Goal: Communication & Community: Answer question/provide support

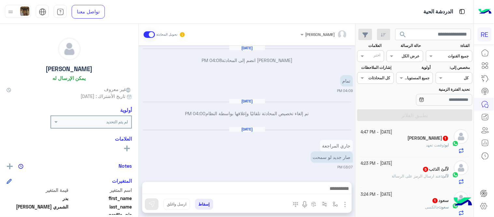
scroll to position [229, 0]
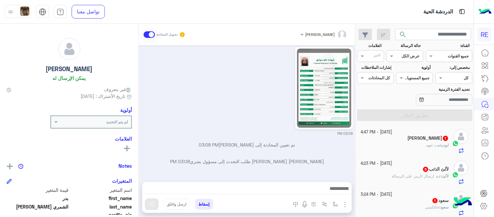
click at [387, 142] on div "[PERSON_NAME] 1" at bounding box center [405, 138] width 88 height 7
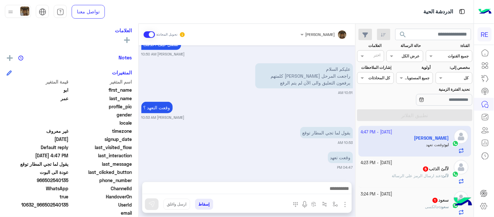
scroll to position [109, 0]
click at [266, 197] on div at bounding box center [247, 190] width 210 height 16
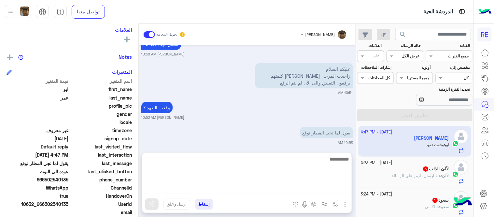
click at [258, 193] on textarea at bounding box center [247, 174] width 210 height 39
type textarea "**********"
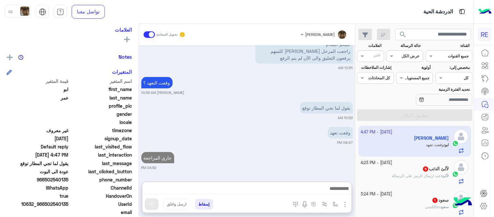
scroll to position [148, 0]
click at [385, 177] on div "لآلئ : عند ارسال الرمز على الرسالة" at bounding box center [405, 178] width 88 height 11
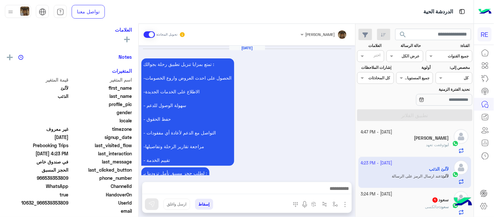
scroll to position [394, 0]
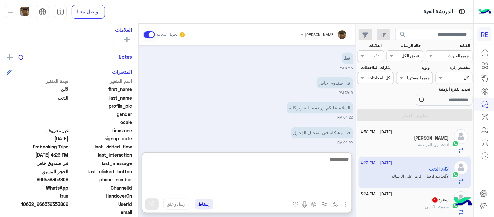
click at [285, 185] on textarea at bounding box center [247, 174] width 210 height 39
type textarea "**********"
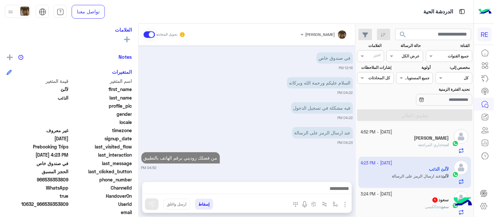
scroll to position [419, 0]
click at [279, 139] on div "[DATE] تمتع بمزايا تنزيل تطبيق رحلة بجوالك : -الحصول على احدث العروض واروع الخص…" at bounding box center [247, 110] width 217 height 130
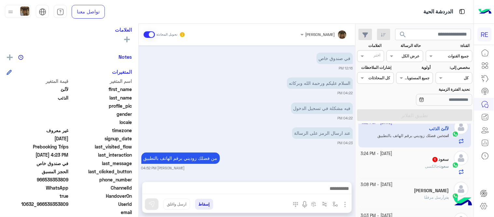
scroll to position [69, 0]
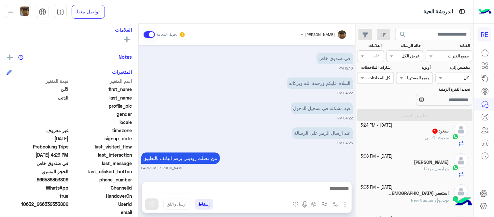
click at [397, 140] on div "سعود : [PERSON_NAME]" at bounding box center [405, 140] width 88 height 11
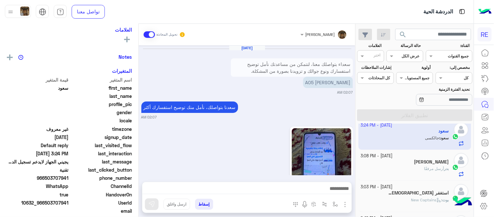
scroll to position [230, 0]
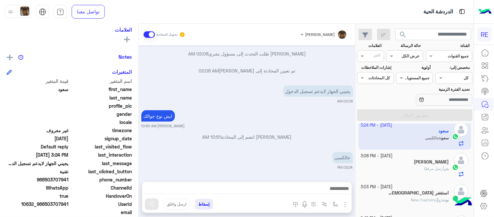
click at [259, 185] on div at bounding box center [247, 190] width 210 height 16
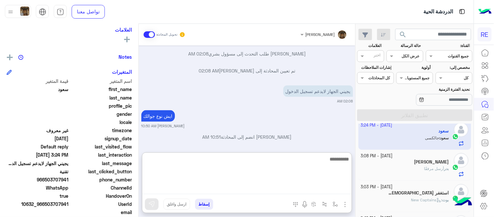
click at [259, 185] on textarea at bounding box center [247, 174] width 210 height 39
type textarea "**********"
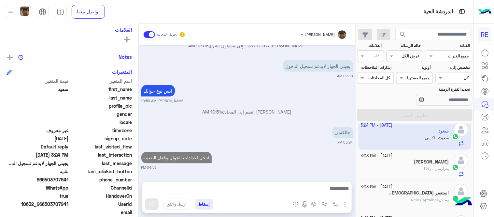
scroll to position [273, 0]
click at [398, 178] on div "[DATE] - 3:08 PM [PERSON_NAME] أرسل مرفقًا" at bounding box center [415, 165] width 113 height 31
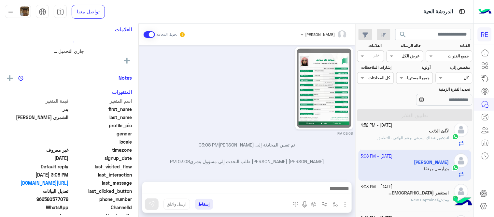
scroll to position [109, 0]
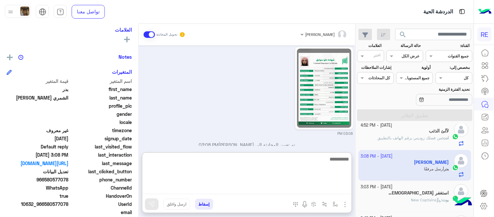
click at [209, 193] on textarea at bounding box center [247, 174] width 210 height 39
type textarea "**********"
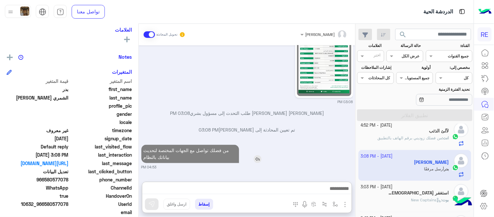
click at [263, 122] on div "[DATE] [PERSON_NAME] انضم إلى المحادثة 04:08 PM تمام 04:09 PM [DATE] تم إلغاء ت…" at bounding box center [247, 110] width 217 height 130
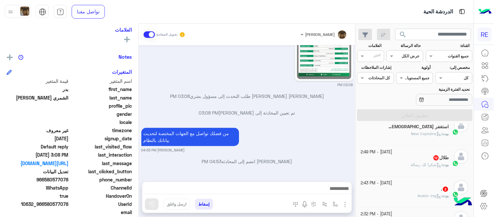
scroll to position [138, 0]
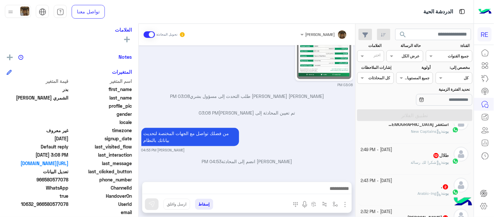
click at [393, 138] on div "بوت : New Captains" at bounding box center [405, 133] width 88 height 11
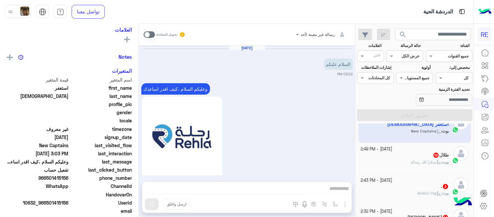
scroll to position [566, 0]
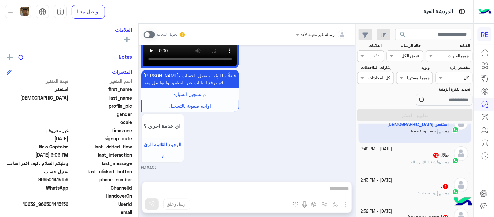
click at [149, 32] on span at bounding box center [149, 34] width 11 height 7
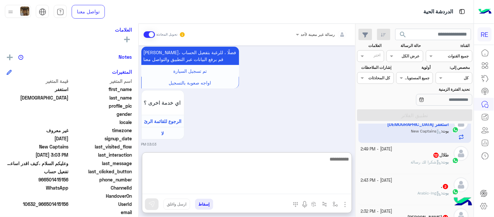
click at [284, 186] on textarea at bounding box center [247, 174] width 210 height 39
type textarea "**********"
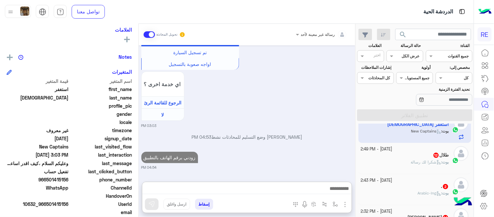
scroll to position [622, 0]
click at [403, 160] on div "بوت : شكرا لك رسالة" at bounding box center [405, 164] width 88 height 11
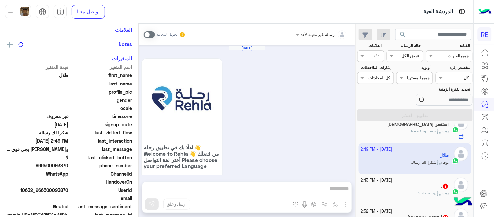
scroll to position [581, 0]
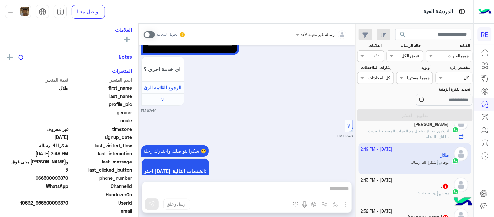
click at [150, 34] on span at bounding box center [149, 34] width 11 height 7
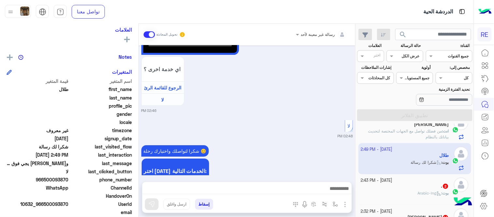
scroll to position [598, 0]
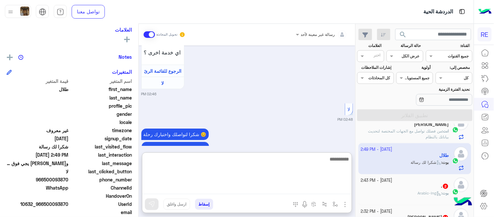
click at [267, 190] on textarea at bounding box center [247, 174] width 210 height 39
type textarea "**********"
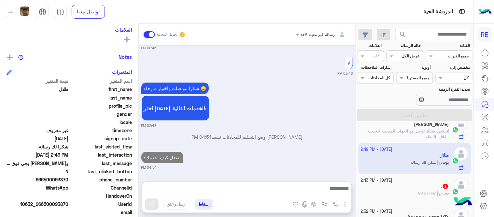
scroll to position [637, 0]
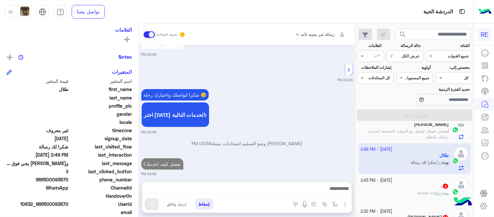
click at [391, 188] on div ". 2" at bounding box center [405, 186] width 88 height 7
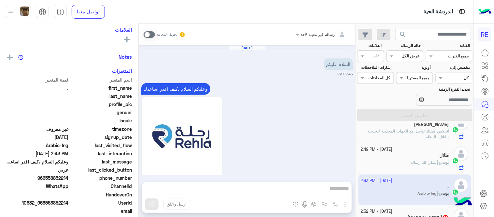
scroll to position [185, 0]
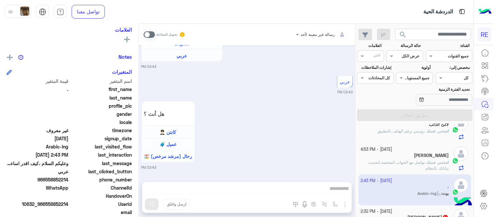
click at [153, 36] on span at bounding box center [149, 34] width 11 height 7
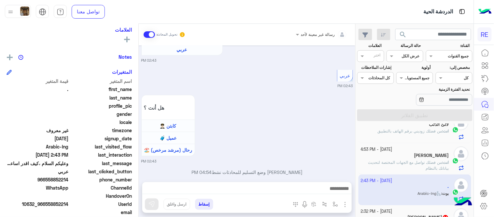
scroll to position [201, 0]
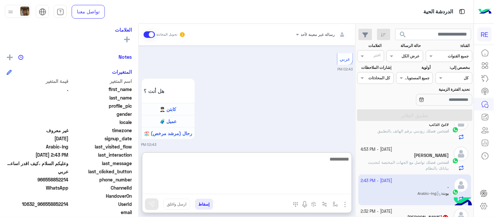
click at [275, 187] on textarea at bounding box center [247, 174] width 210 height 39
type textarea "**********"
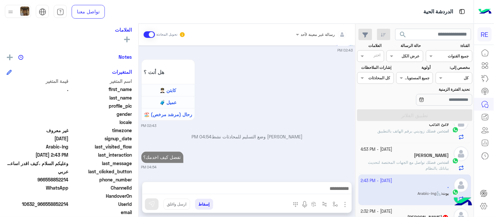
scroll to position [227, 0]
click at [286, 143] on div "[DATE] السلام عليكم 02:43 PM وعليكم السلام ،كيف اقدر اساعدك اهلًا بك في تطبيق ر…" at bounding box center [247, 110] width 217 height 130
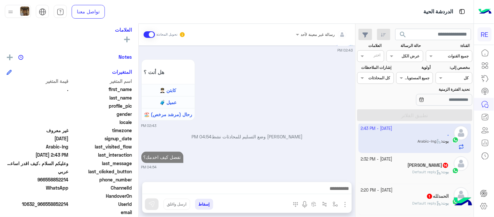
scroll to position [243, 0]
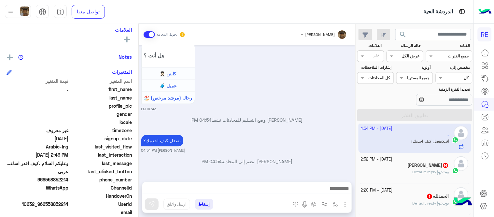
click at [400, 176] on div "[PERSON_NAME] : Default reply" at bounding box center [405, 174] width 88 height 11
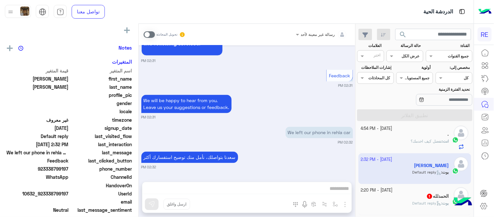
scroll to position [109, 0]
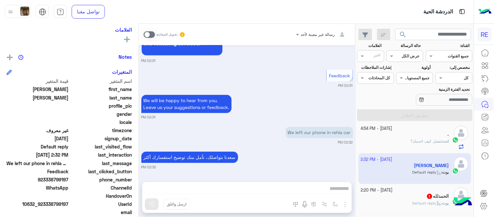
click at [145, 35] on span at bounding box center [149, 34] width 11 height 7
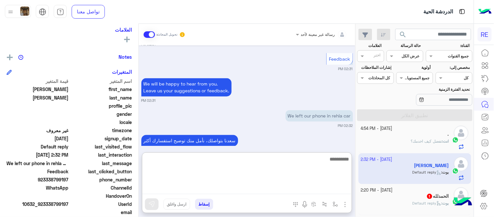
click at [228, 190] on textarea at bounding box center [247, 174] width 210 height 39
type textarea "*"
type textarea "**********"
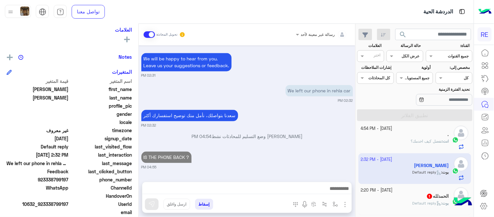
click at [295, 131] on div "[DATE] English 02:31 PM Are you a Passenger or a Tour guide? Passenger 🧳 Tour G…" at bounding box center [247, 110] width 217 height 130
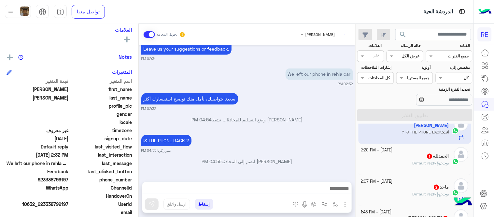
scroll to position [237, 0]
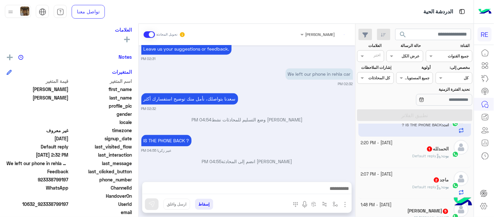
click at [400, 157] on div "[PERSON_NAME] : Default reply" at bounding box center [405, 158] width 88 height 11
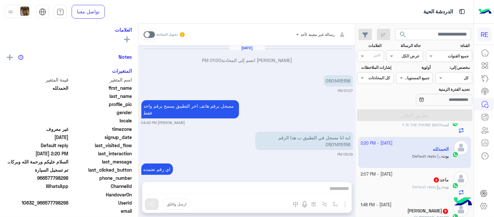
scroll to position [150, 0]
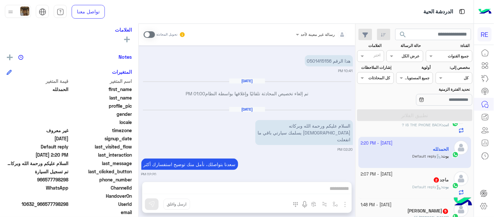
click at [312, 60] on p "هذا الرقم 0501415156" at bounding box center [329, 60] width 48 height 11
copy p "0501415156"
click at [287, 188] on div "رسالة غير معينة لأحد تحويل المحادثة [DATE] [PERSON_NAME] انضم إلى المحادثة 01:0…" at bounding box center [247, 122] width 217 height 196
click at [151, 34] on span at bounding box center [149, 34] width 11 height 7
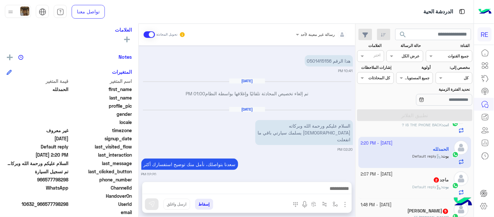
scroll to position [167, 0]
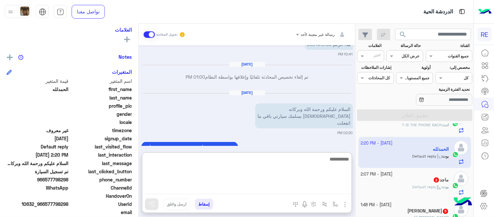
click at [270, 190] on textarea at bounding box center [247, 174] width 210 height 39
type textarea "*"
type textarea "**********"
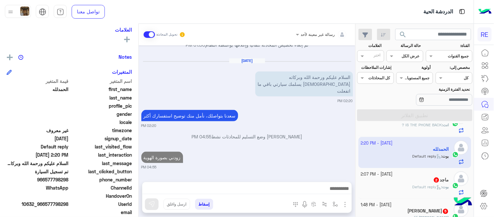
scroll to position [191, 0]
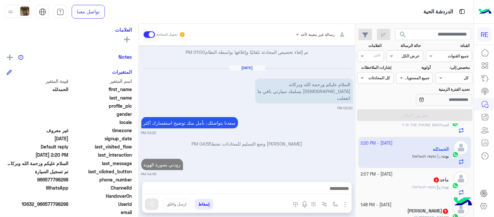
click at [393, 183] on div "ماجد 2" at bounding box center [405, 180] width 88 height 7
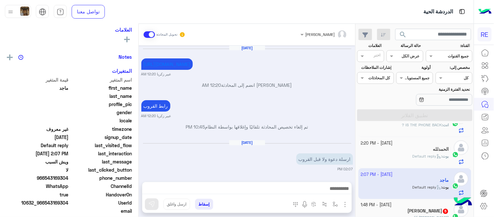
scroll to position [223, 0]
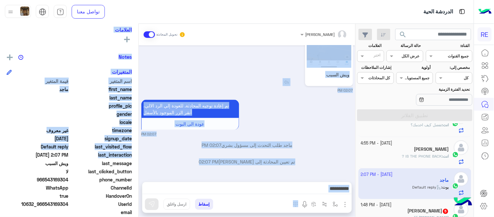
drag, startPoint x: 138, startPoint y: 157, endPoint x: 329, endPoint y: 58, distance: 215.1
click at [329, 58] on mat-drawer-container "[PERSON_NAME] تحويل المحادثة [DATE] [URL][DOMAIN_NAME] [PERSON_NAME] 12:20 AM […" at bounding box center [178, 122] width 356 height 196
click at [329, 58] on img at bounding box center [329, 28] width 45 height 79
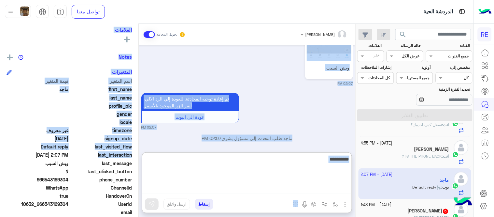
click at [291, 190] on textarea at bounding box center [247, 174] width 210 height 39
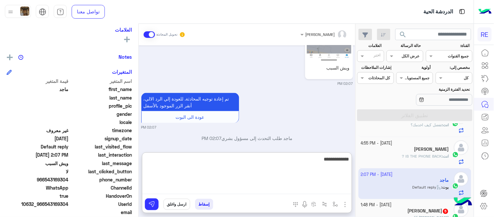
type textarea "**********"
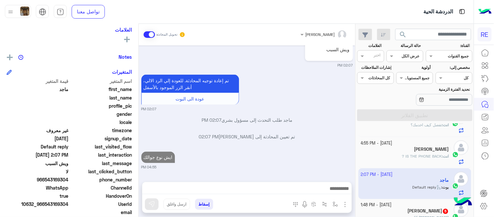
click at [329, 137] on div "[DATE] [URL][DOMAIN_NAME] [PERSON_NAME] 12:20 AM [PERSON_NAME] انضم إلى المحادث…" at bounding box center [247, 110] width 217 height 130
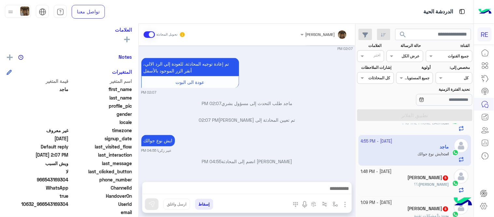
scroll to position [282, 0]
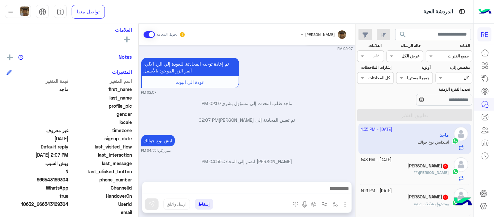
click at [405, 172] on div "[PERSON_NAME] : ؟؟" at bounding box center [405, 175] width 88 height 11
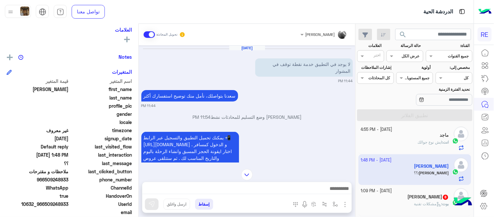
scroll to position [306, 0]
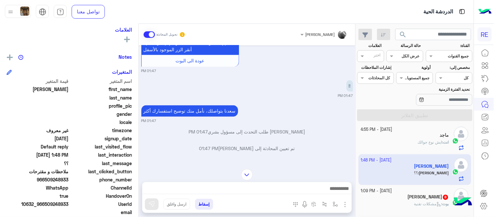
click at [145, 31] on span at bounding box center [149, 34] width 11 height 7
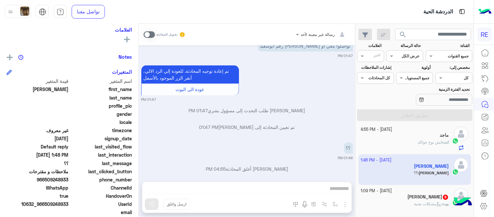
click at [145, 31] on span at bounding box center [149, 34] width 11 height 7
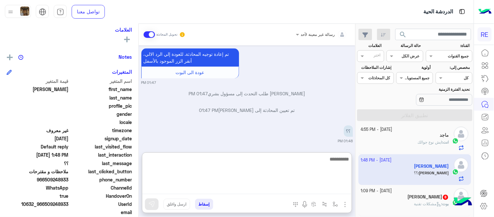
click at [210, 187] on textarea at bounding box center [247, 174] width 210 height 39
type textarea "**********"
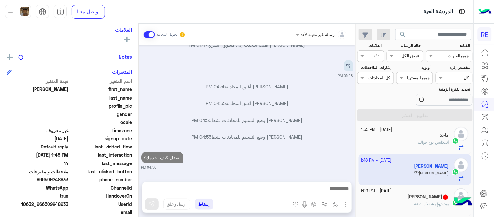
scroll to position [539, 0]
click at [394, 199] on div "[PERSON_NAME] 8" at bounding box center [405, 197] width 88 height 7
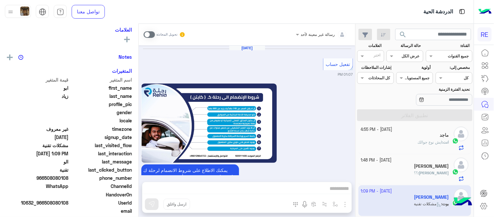
scroll to position [559, 0]
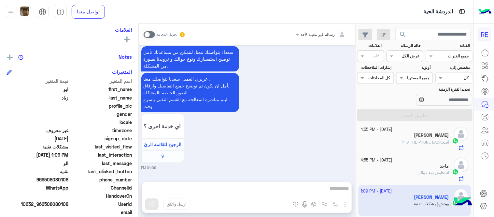
click at [150, 34] on span at bounding box center [149, 34] width 11 height 7
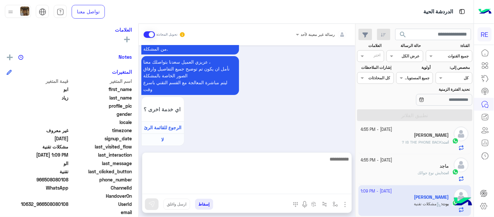
click at [300, 191] on textarea at bounding box center [247, 174] width 210 height 39
type textarea "**********"
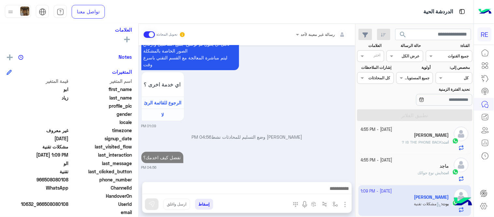
scroll to position [601, 0]
click at [327, 143] on div "[DATE] تفعيل حساب 01:07 PM يمكنك الاطلاع على شروط الانضمام لرحلة ك (كابتن ) الم…" at bounding box center [247, 110] width 217 height 130
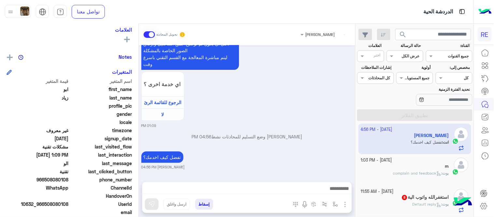
scroll to position [617, 0]
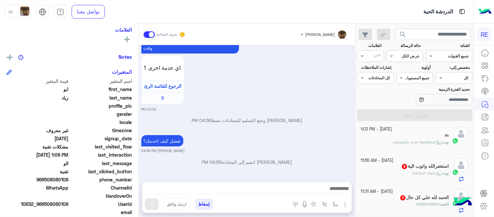
click at [412, 147] on div "بوت : complain and feedback" at bounding box center [405, 144] width 88 height 11
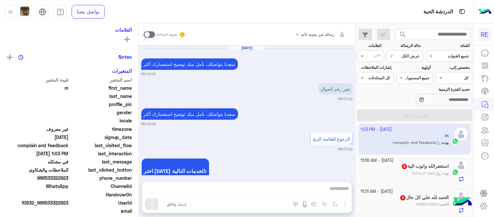
scroll to position [167, 0]
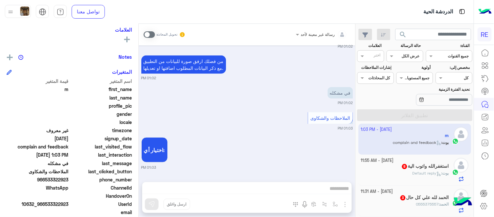
click at [150, 36] on div "تحويل المحادثة" at bounding box center [165, 35] width 42 height 12
click at [150, 36] on span at bounding box center [149, 34] width 11 height 7
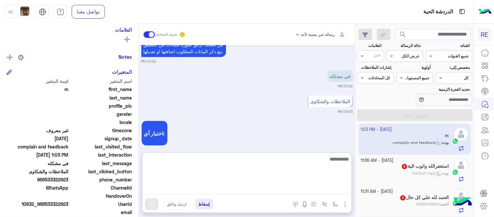
click at [225, 193] on textarea at bounding box center [247, 174] width 210 height 39
type textarea "**********"
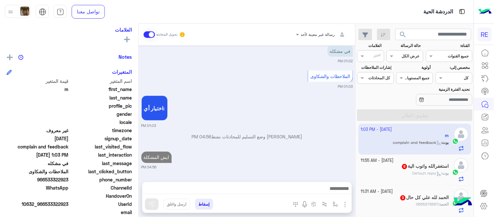
scroll to position [216, 0]
click at [398, 182] on div "[PERSON_NAME] : Default reply" at bounding box center [405, 175] width 88 height 11
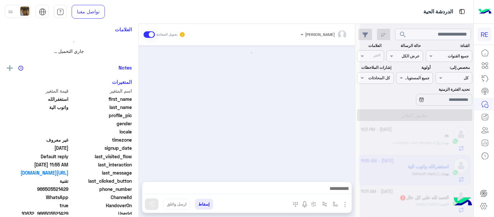
scroll to position [109, 0]
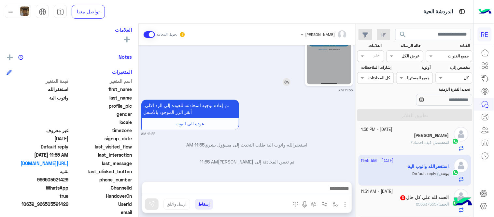
click at [332, 59] on img at bounding box center [329, 44] width 45 height 79
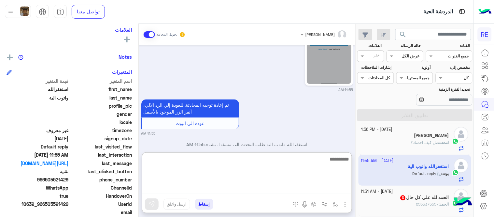
click at [255, 186] on textarea at bounding box center [247, 174] width 210 height 39
type textarea "**********"
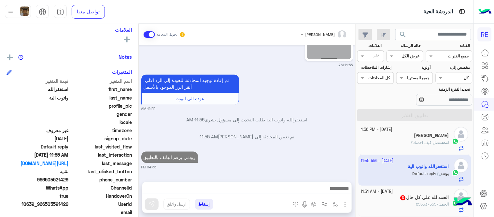
click at [317, 120] on div "[DATE] شكاوى 11:54 AM فضلا اختر نوع الشكوى ماليه تقنية اخرى 11:54 AM تقنية 11:5…" at bounding box center [247, 110] width 217 height 130
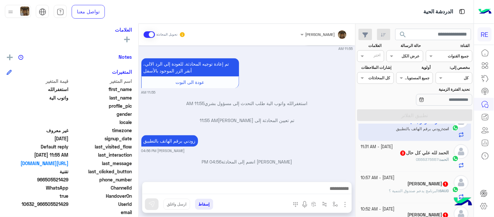
scroll to position [422, 0]
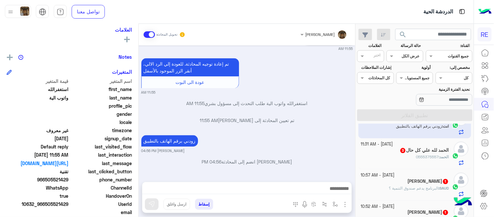
click at [408, 154] on div "الحمد لله علي كل حال 3" at bounding box center [405, 151] width 88 height 7
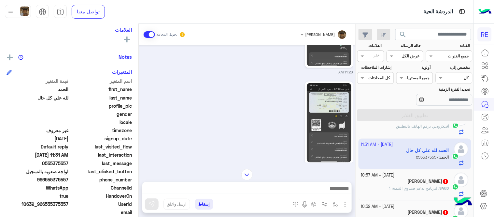
scroll to position [267, 0]
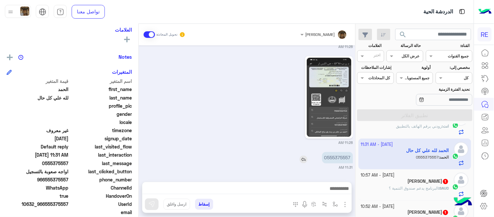
click at [344, 155] on p "0555375557" at bounding box center [337, 157] width 31 height 11
copy p "0555375557"
click at [338, 80] on img at bounding box center [329, 97] width 45 height 79
click at [334, 203] on img "button" at bounding box center [335, 203] width 5 height 5
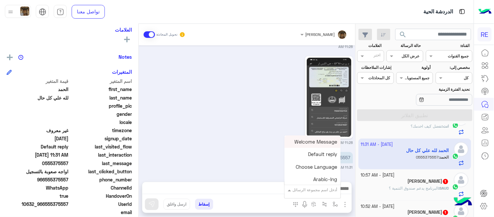
click at [321, 186] on input "text" at bounding box center [321, 189] width 33 height 6
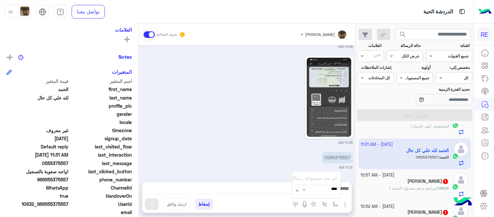
type input "***"
click at [316, 182] on div "طريقة قبول طلب التحقق تفعيل ابشر ككابتن" at bounding box center [317, 178] width 48 height 13
type textarea "**********"
click at [151, 204] on img at bounding box center [152, 204] width 7 height 7
click at [408, 183] on h5 "[PERSON_NAME] 1" at bounding box center [428, 182] width 41 height 6
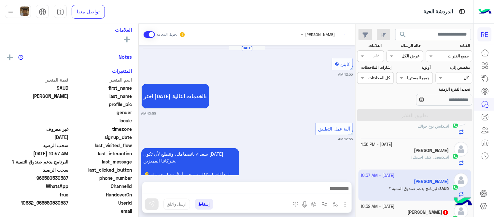
scroll to position [537, 0]
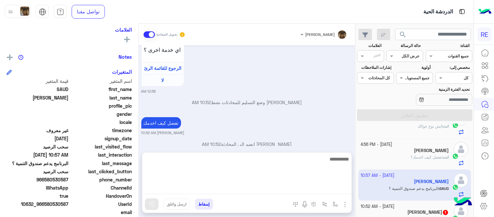
click at [272, 189] on textarea at bounding box center [247, 174] width 210 height 39
type textarea "**********"
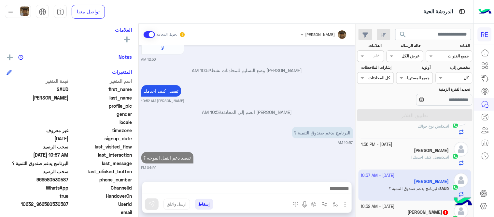
scroll to position [562, 0]
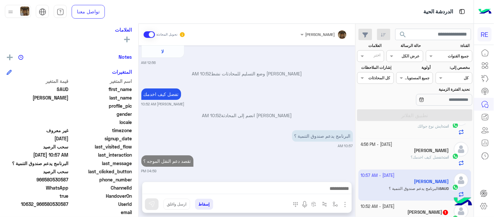
click at [271, 136] on div "[DATE] كابتن � 12:55 AM اختر [DATE] الخدمات التالية: 12:55 AM آلية عمل التطبيق …" at bounding box center [247, 110] width 217 height 130
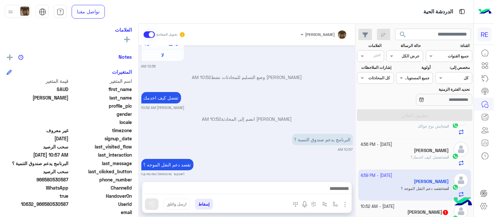
scroll to position [455, 0]
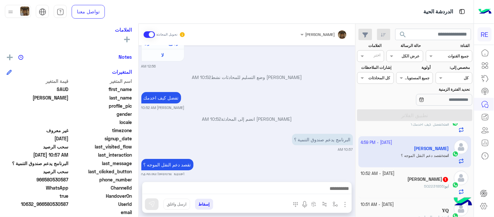
click at [389, 188] on div "ابو : 502231855" at bounding box center [405, 188] width 88 height 11
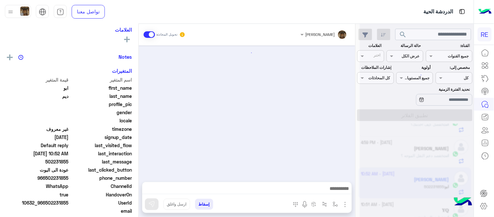
scroll to position [248, 0]
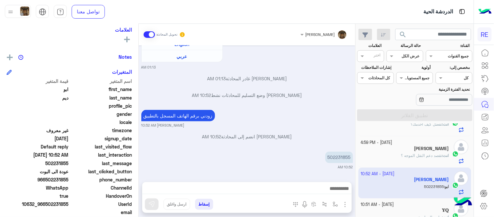
drag, startPoint x: 141, startPoint y: 164, endPoint x: 142, endPoint y: 137, distance: 26.7
click at [142, 137] on div "[DATE] تم إعادة توجيه المحادثة. للعودة إلي الرد الالي، أنقر الزر الموجود بالأسف…" at bounding box center [247, 110] width 217 height 130
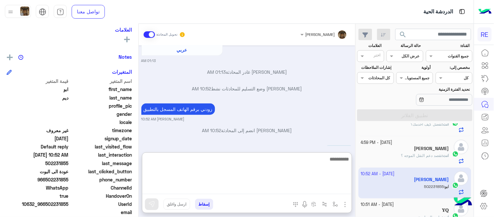
scroll to position [1449, 0]
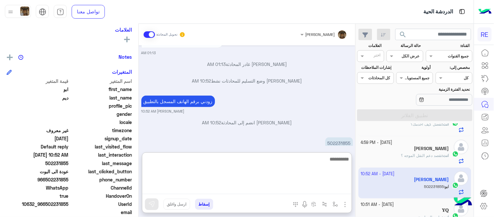
click at [187, 189] on textarea at bounding box center [247, 174] width 210 height 39
type textarea "**********"
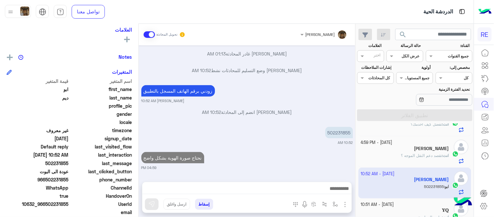
click at [256, 131] on div "[DATE] تم تسجيل السيارة 07:24 PM اهلا بك عزيزنا الكابتن، سيتم مراجعة حسابك وابل…" at bounding box center [247, 110] width 217 height 130
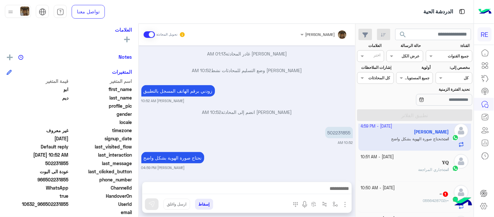
scroll to position [505, 0]
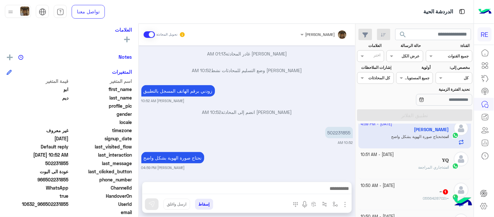
click at [417, 162] on div "𝐘𝐐" at bounding box center [405, 160] width 88 height 7
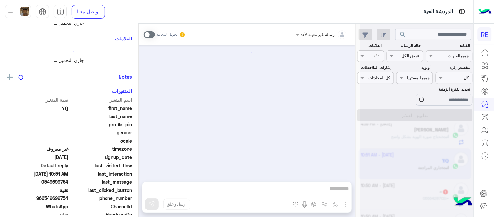
scroll to position [181, 0]
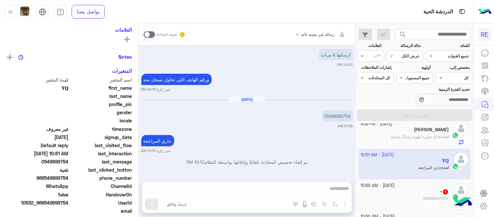
click at [340, 119] on p "0549699754" at bounding box center [337, 115] width 31 height 11
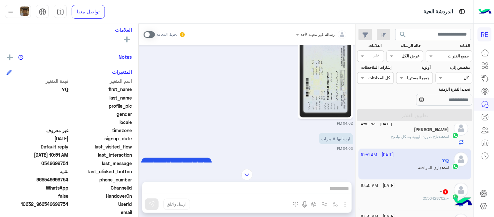
scroll to position [94, 0]
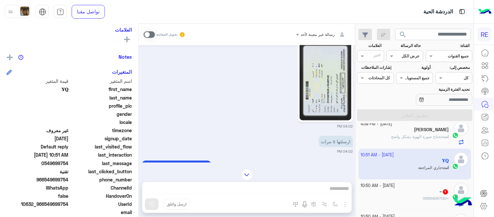
click at [312, 67] on img at bounding box center [326, 80] width 52 height 79
drag, startPoint x: 278, startPoint y: 188, endPoint x: 150, endPoint y: 37, distance: 198.2
click at [150, 37] on div "رسالة غير معينة لأحد تحويل المحادثة [DATE] تم تعيين المحادثة إلى [PERSON_NAME] …" at bounding box center [247, 122] width 217 height 196
click at [150, 37] on span at bounding box center [149, 34] width 11 height 7
click at [278, 188] on div "رسالة غير معينة لأحد تحويل المحادثة [DATE] تم تعيين المحادثة إلى [PERSON_NAME] …" at bounding box center [247, 122] width 217 height 196
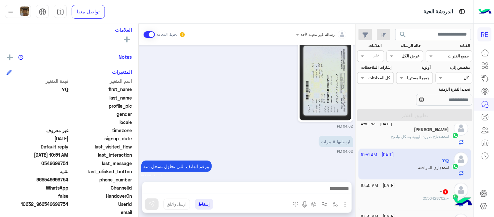
scroll to position [197, 0]
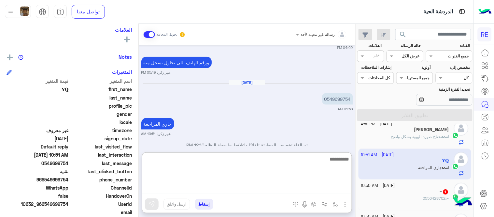
click at [276, 188] on textarea at bounding box center [247, 174] width 210 height 39
paste textarea "**********"
type textarea "**********"
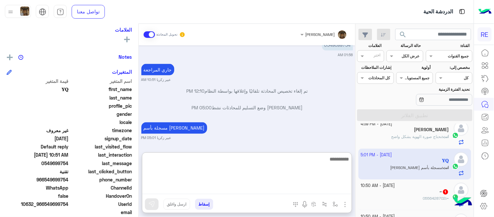
scroll to position [252, 0]
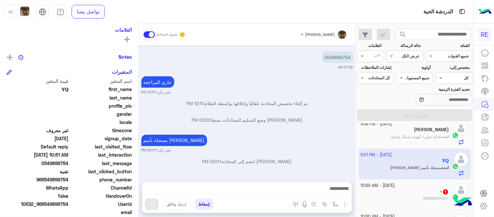
click at [309, 71] on div "[DATE] 𝐘𝐐 طلب التحدث إلى مسؤول بشري 12:08 PM تم تعيين المحادثة إلى [PERSON_NAME…" at bounding box center [247, 110] width 217 height 130
click at [377, 201] on div "~ : 0556428702" at bounding box center [405, 200] width 88 height 11
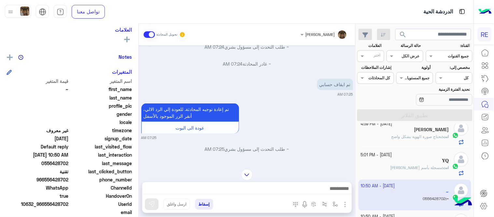
scroll to position [100, 0]
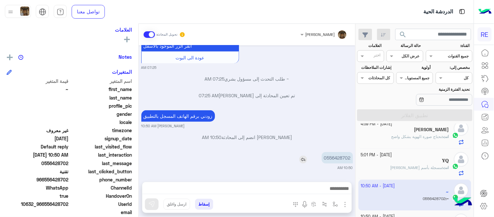
click at [349, 160] on p "0556428702" at bounding box center [337, 157] width 31 height 11
copy p "0556428702"
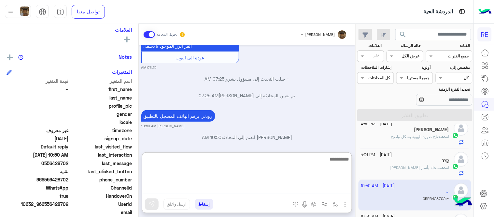
click at [254, 187] on textarea at bounding box center [247, 174] width 210 height 39
type textarea "**********"
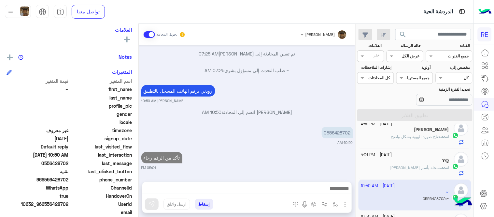
click at [294, 139] on div "[DATE] ~ طلب التحدث إلى مسؤول بشري 07:24 AM تم تعيين المحادثة إلى [PERSON_NAME]…" at bounding box center [247, 110] width 217 height 130
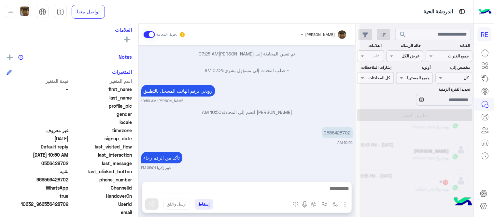
scroll to position [541, 0]
click at [325, 167] on small "عبير زكريا 05:01 PM" at bounding box center [247, 167] width 212 height 5
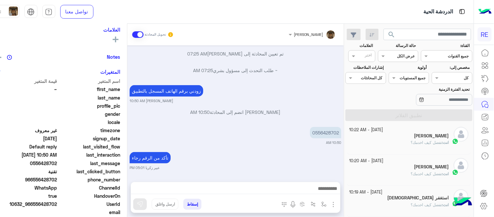
scroll to position [3, 0]
click at [390, 166] on div "[PERSON_NAME]" at bounding box center [400, 166] width 100 height 7
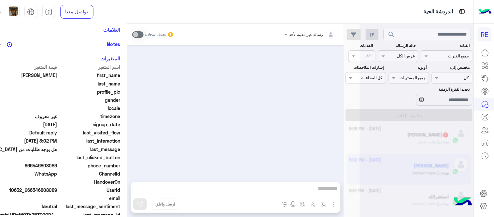
scroll to position [69, 0]
